Goal: Task Accomplishment & Management: Use online tool/utility

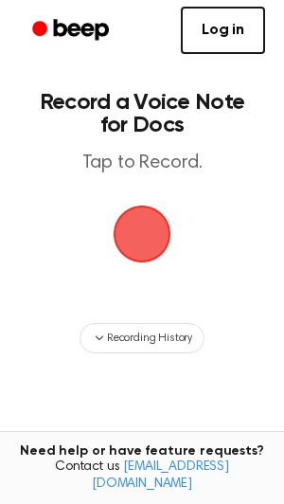
click at [145, 219] on span "button" at bounding box center [143, 235] width 58 height 58
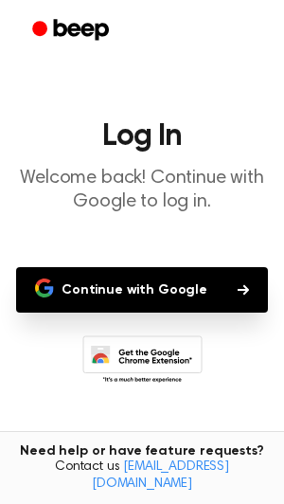
click at [128, 303] on button "Continue with Google" at bounding box center [142, 290] width 252 height 46
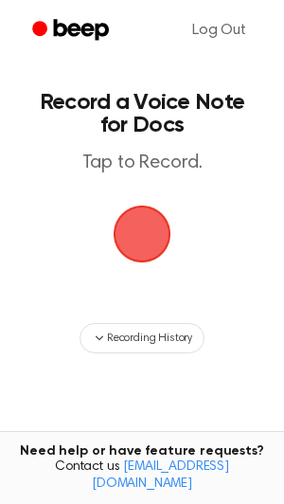
click at [153, 243] on span "button" at bounding box center [142, 234] width 68 height 68
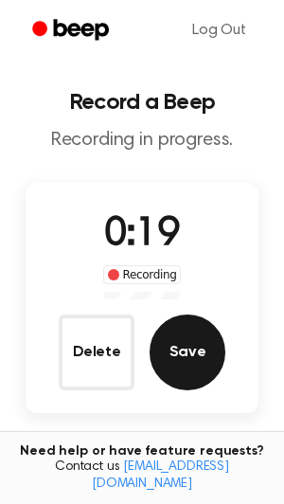
click at [194, 345] on button "Save" at bounding box center [188, 353] width 76 height 76
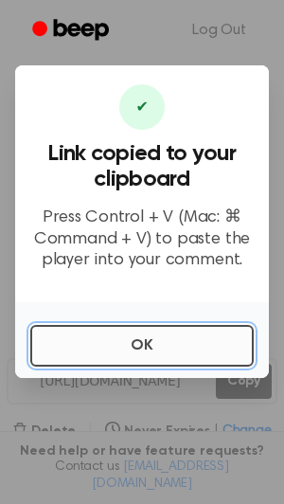
click at [114, 339] on button "OK" at bounding box center [142, 346] width 224 height 42
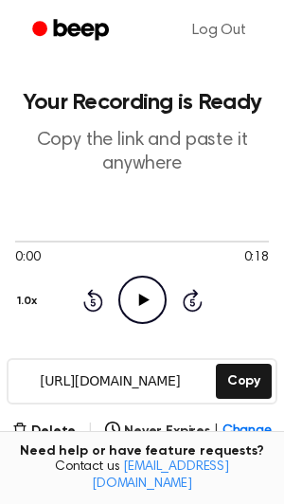
click at [132, 307] on icon "Play Audio" at bounding box center [143, 300] width 48 height 48
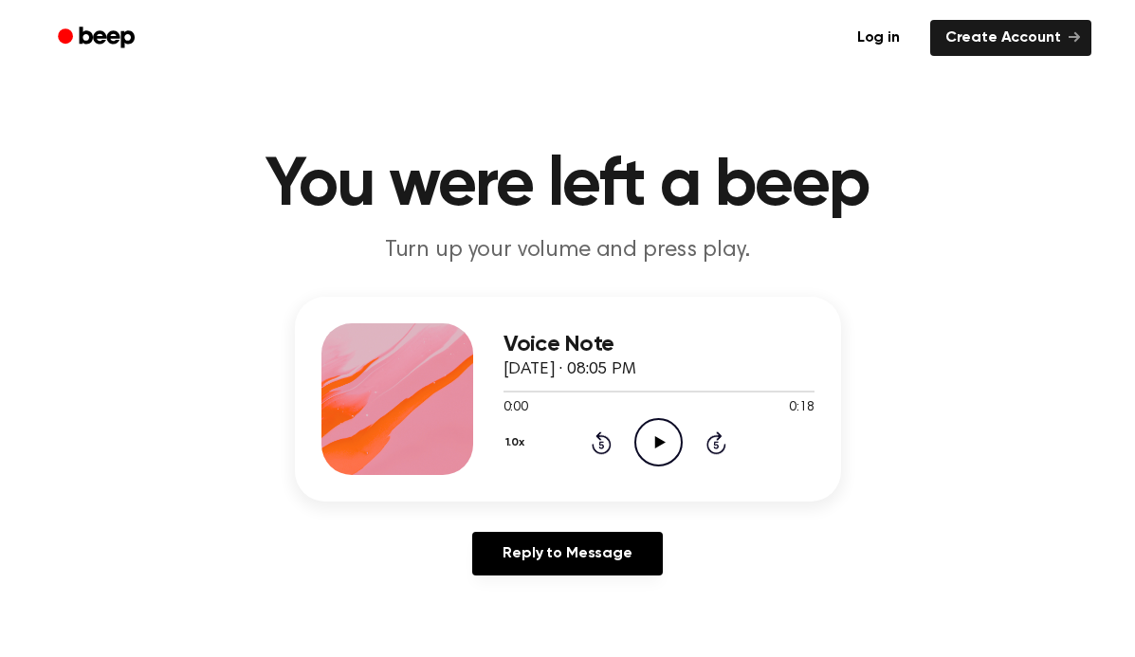
click at [651, 425] on icon "Play Audio" at bounding box center [658, 442] width 48 height 48
click at [654, 431] on icon "Pause Audio" at bounding box center [658, 442] width 48 height 48
click at [647, 453] on icon "Play Audio" at bounding box center [658, 442] width 48 height 48
click at [653, 450] on icon "Pause Audio" at bounding box center [658, 442] width 48 height 48
